Goal: Transaction & Acquisition: Purchase product/service

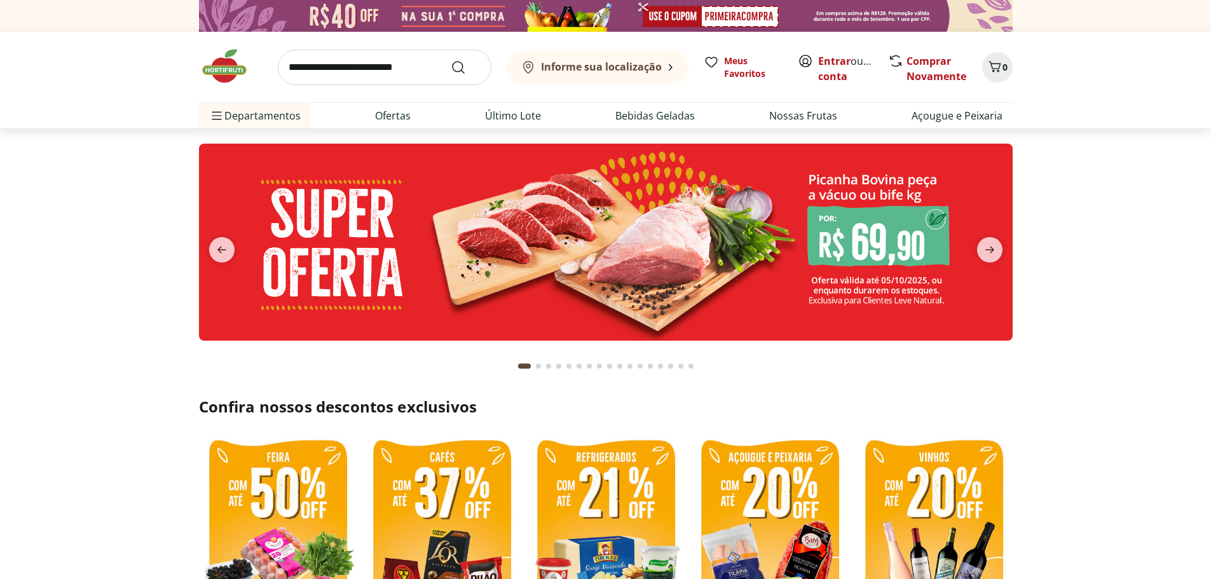
click at [381, 72] on input "search" at bounding box center [385, 68] width 214 height 36
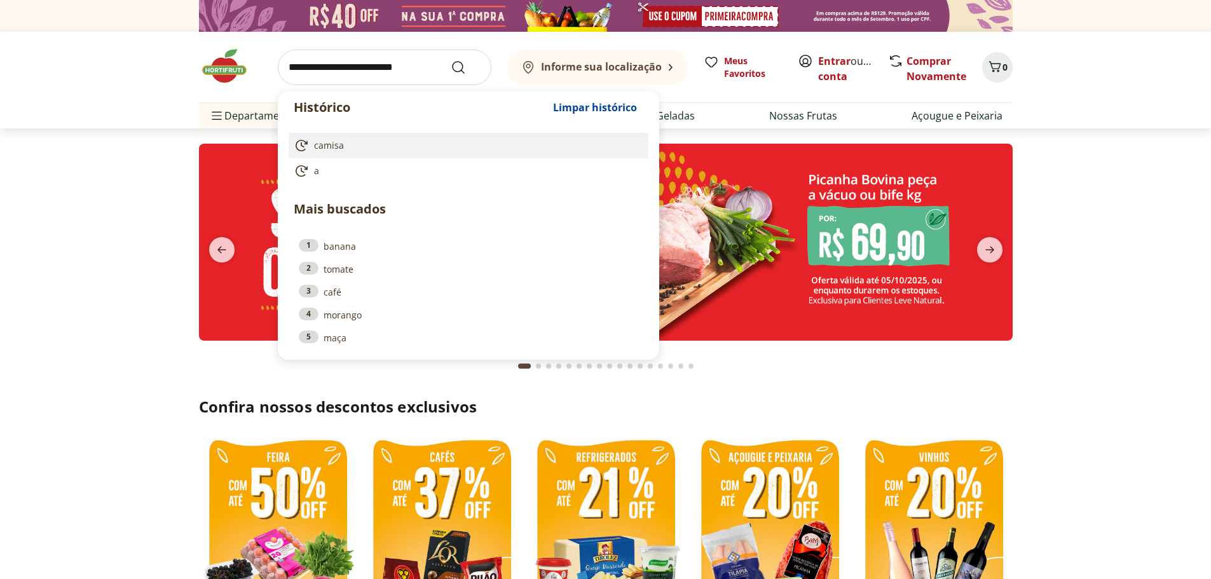
click at [337, 143] on span "camisa" at bounding box center [329, 145] width 30 height 13
type input "******"
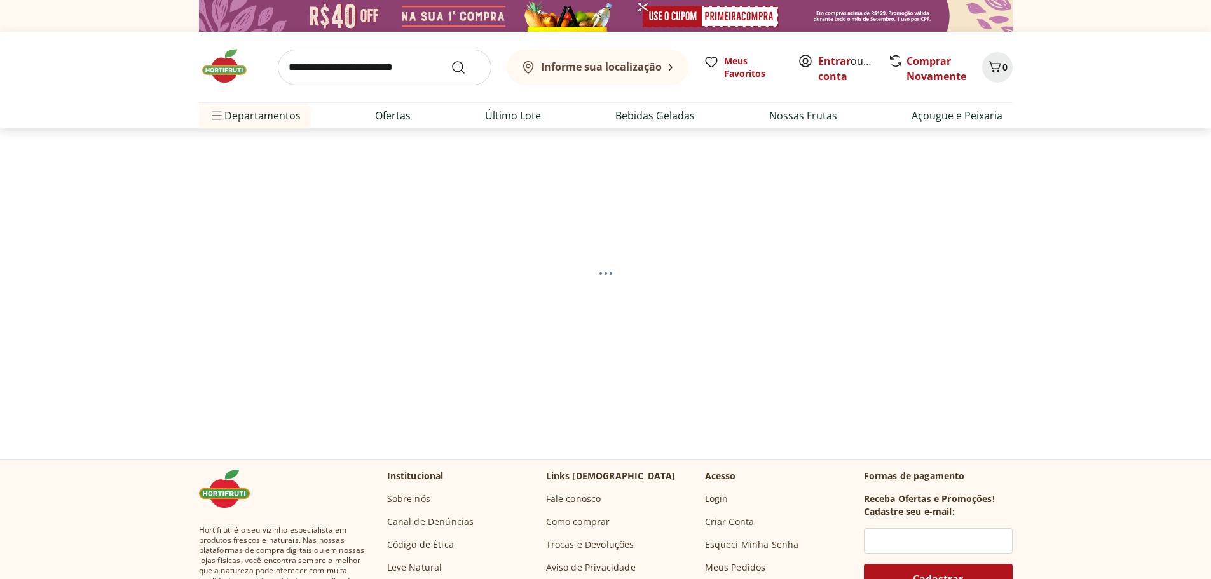
select select "**********"
